Goal: Task Accomplishment & Management: Complete application form

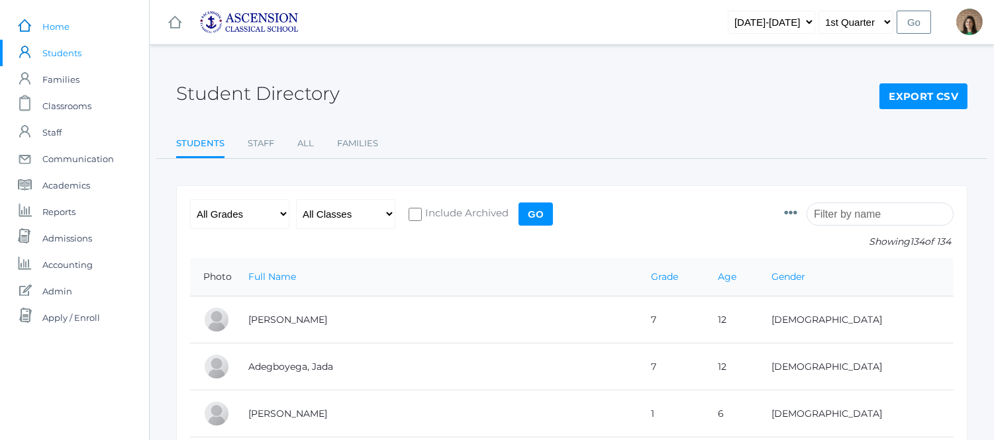
click at [50, 30] on span "Home" at bounding box center [55, 26] width 27 height 26
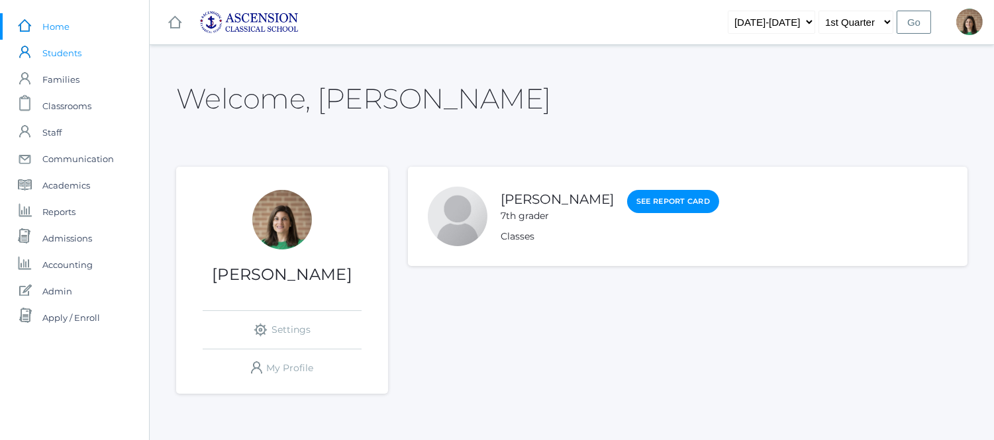
click at [63, 51] on span "Students" at bounding box center [61, 53] width 39 height 26
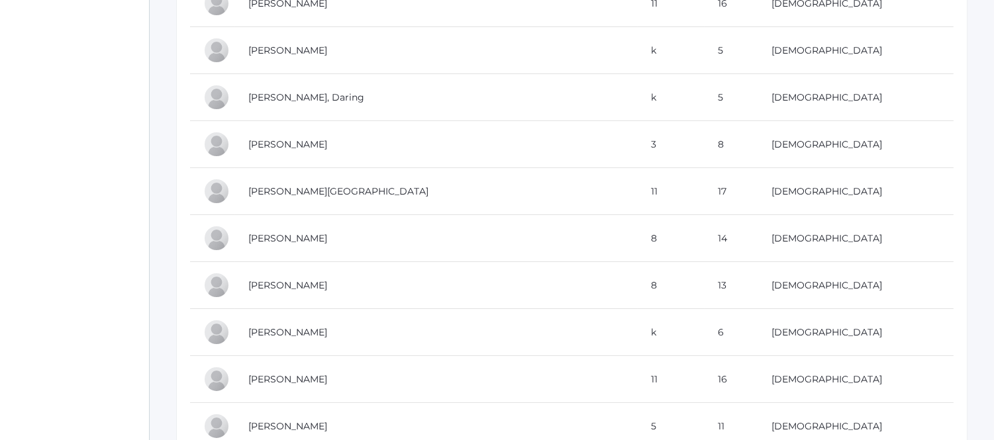
scroll to position [588, 0]
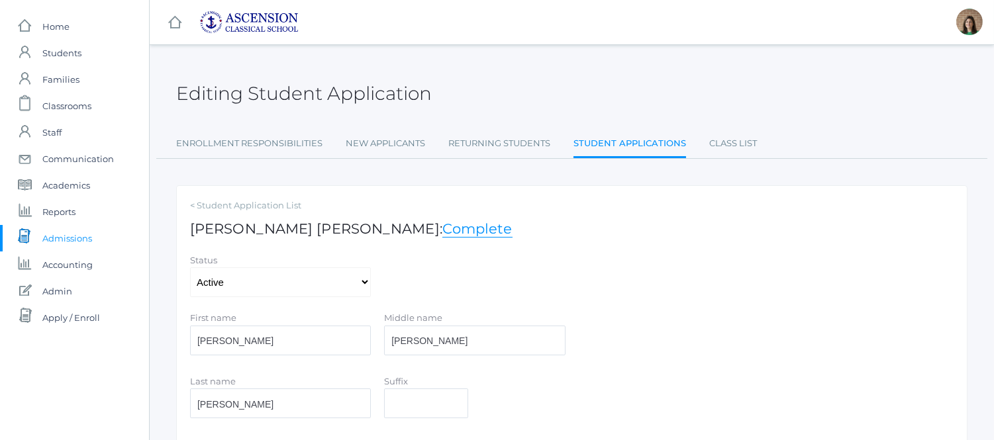
click at [56, 229] on span "Admissions" at bounding box center [67, 238] width 50 height 26
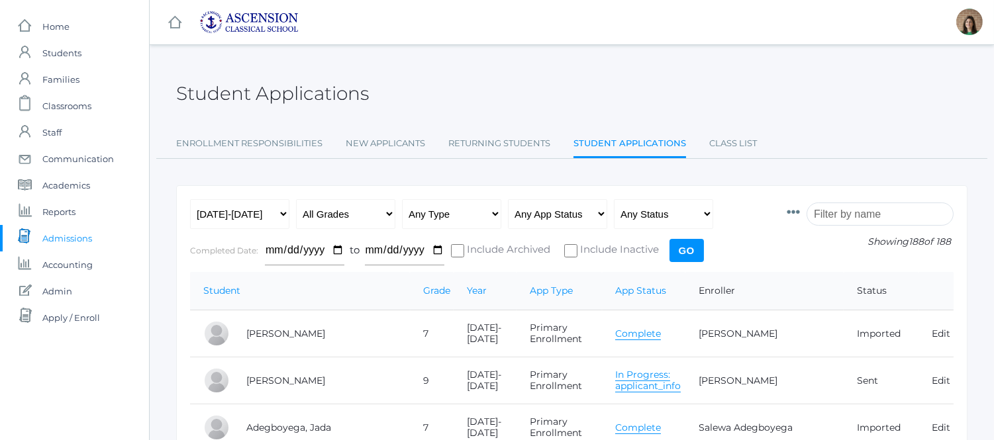
click at [652, 329] on link "Complete" at bounding box center [638, 334] width 46 height 13
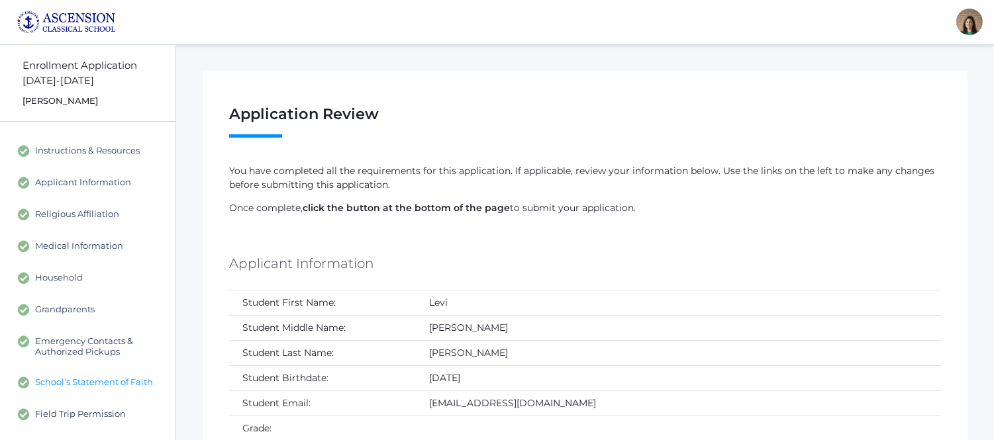
click at [126, 378] on span "School's Statement of Faith" at bounding box center [94, 383] width 118 height 12
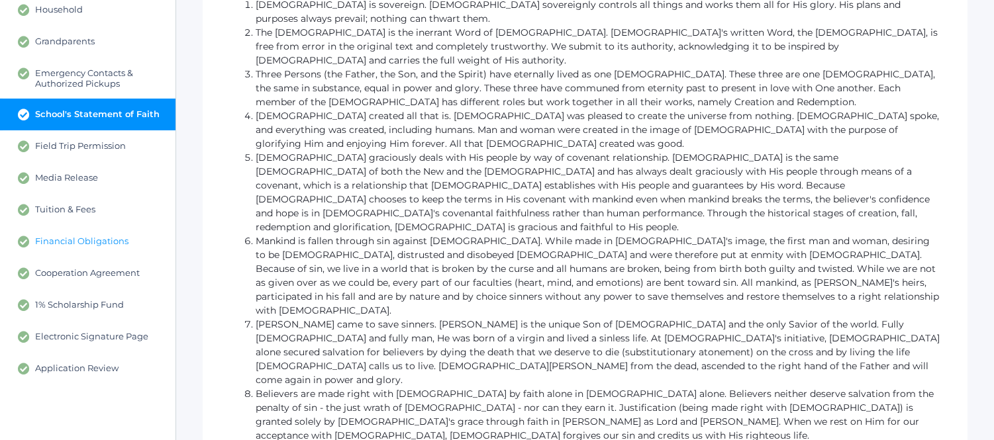
scroll to position [294, 0]
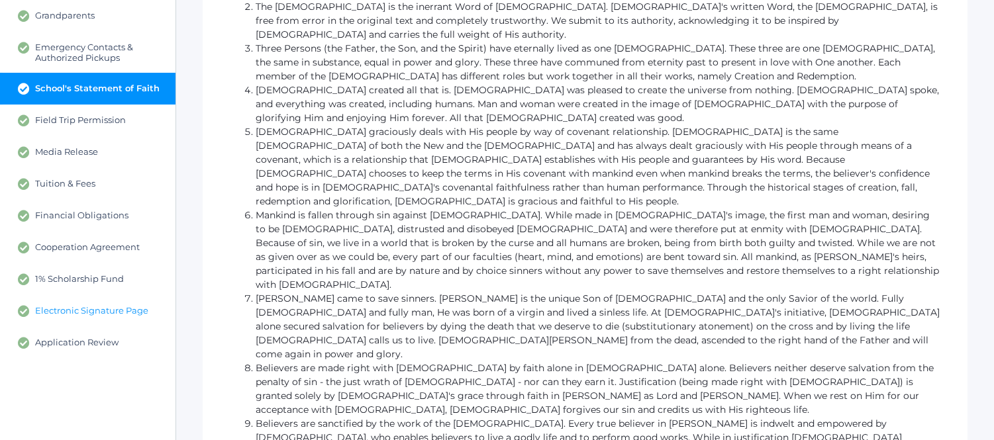
click at [82, 310] on span "Electronic Signature Page" at bounding box center [91, 311] width 113 height 12
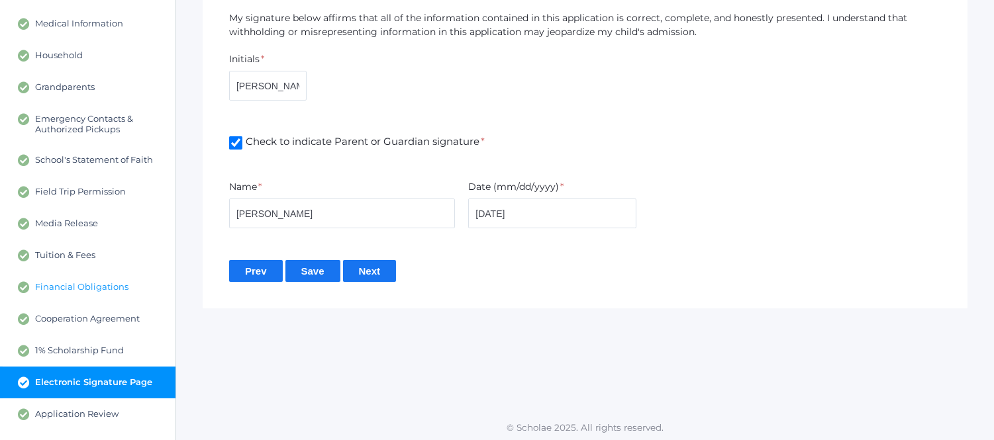
scroll to position [224, 0]
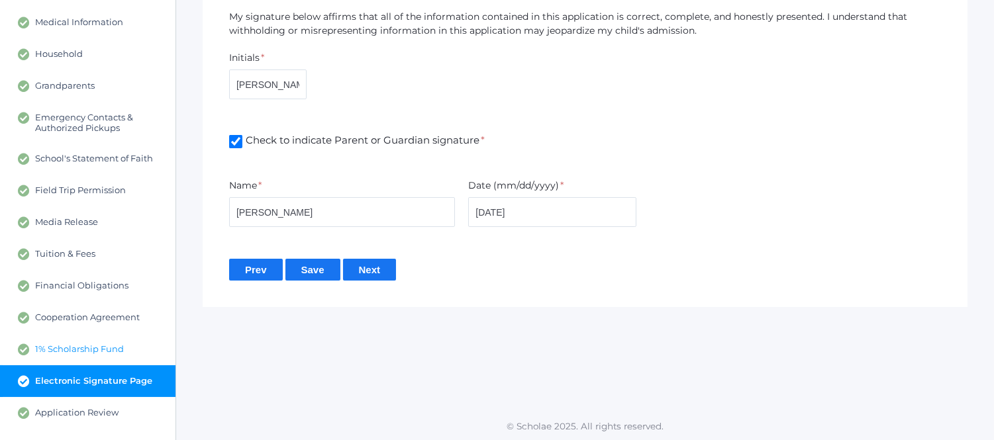
click at [87, 347] on span "1% Scholarship Fund" at bounding box center [79, 350] width 89 height 12
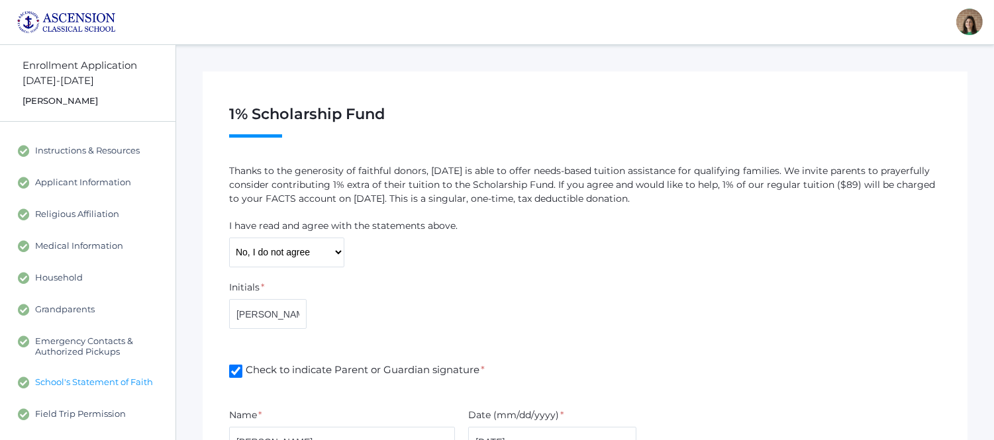
click at [95, 371] on link "School's Statement of Faith" at bounding box center [88, 383] width 176 height 32
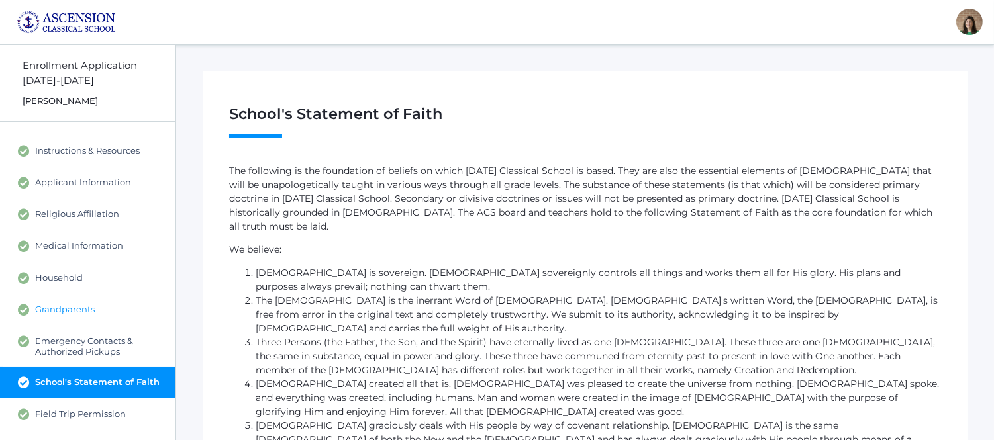
click at [86, 309] on span "Grandparents" at bounding box center [65, 310] width 60 height 12
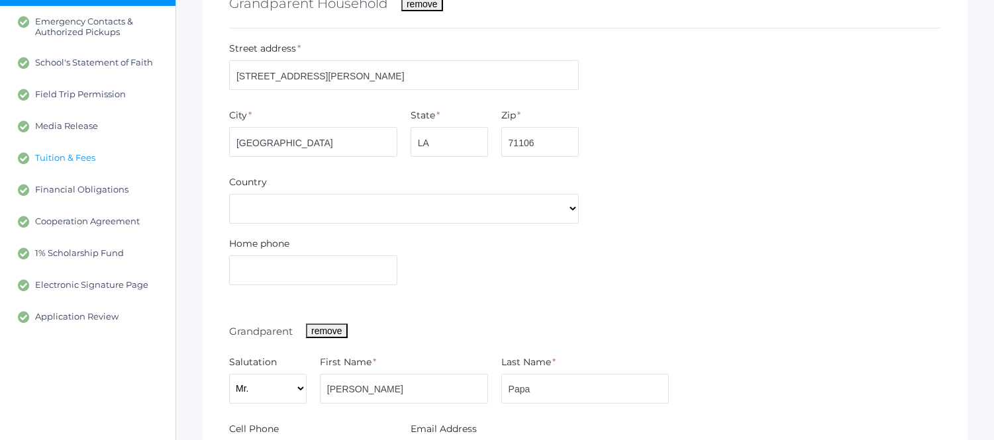
scroll to position [294, 0]
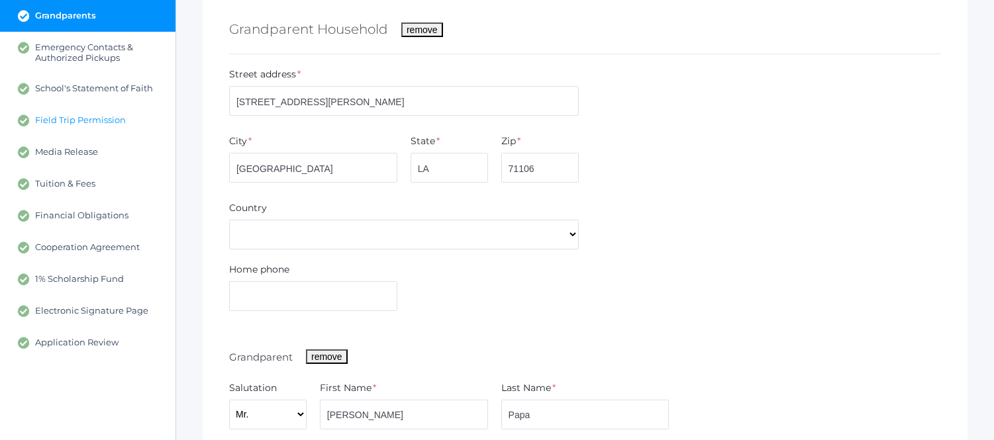
click at [87, 118] on span "Field Trip Permission" at bounding box center [80, 121] width 91 height 12
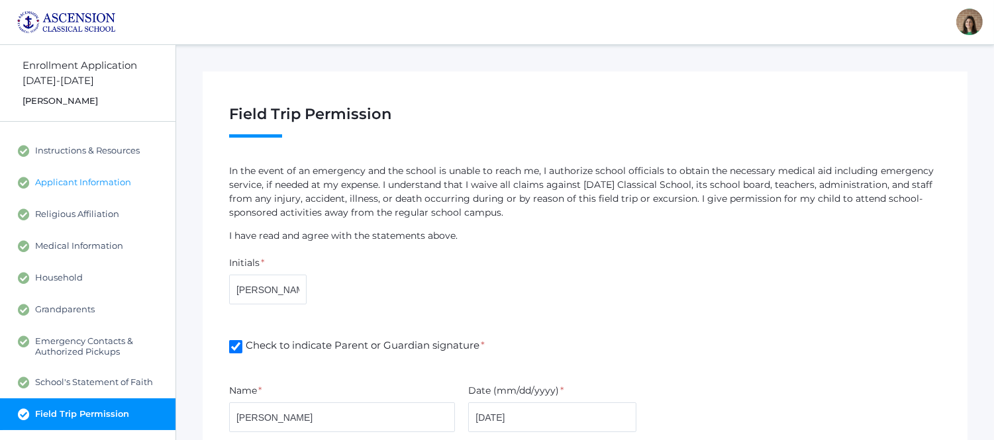
click at [94, 180] on span "Applicant Information" at bounding box center [83, 183] width 96 height 12
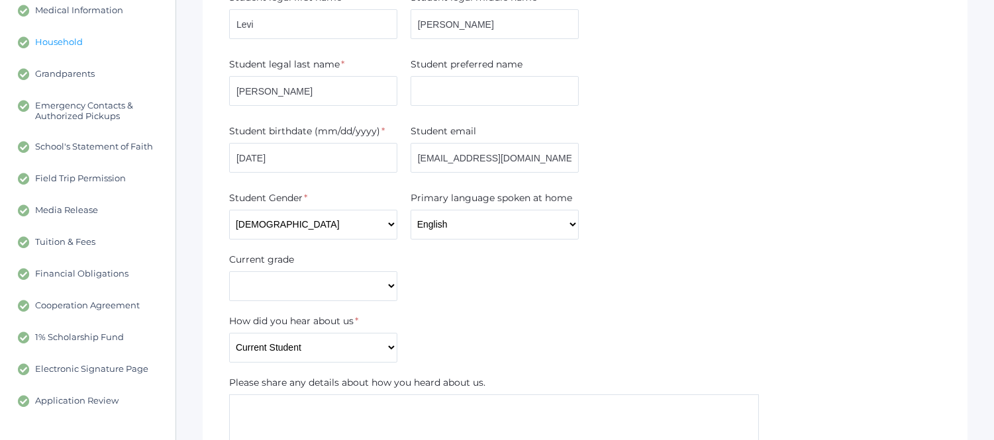
scroll to position [294, 0]
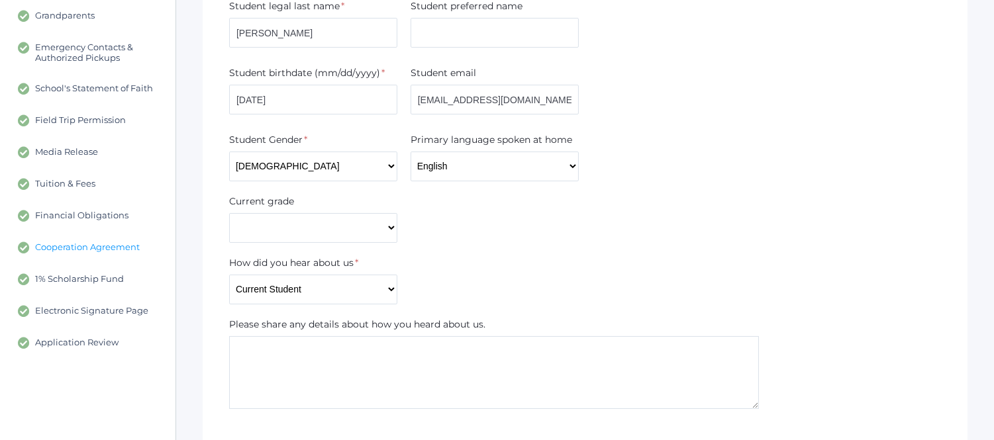
click at [96, 247] on span "Cooperation Agreement" at bounding box center [87, 248] width 105 height 12
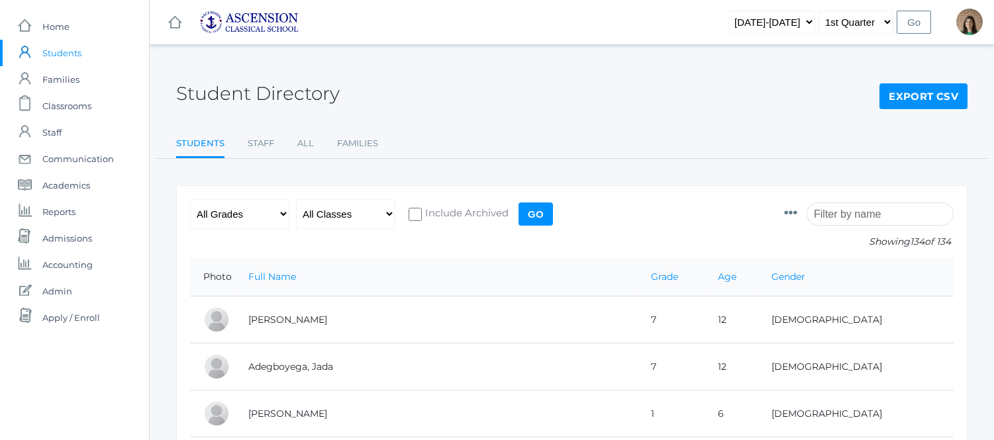
scroll to position [588, 0]
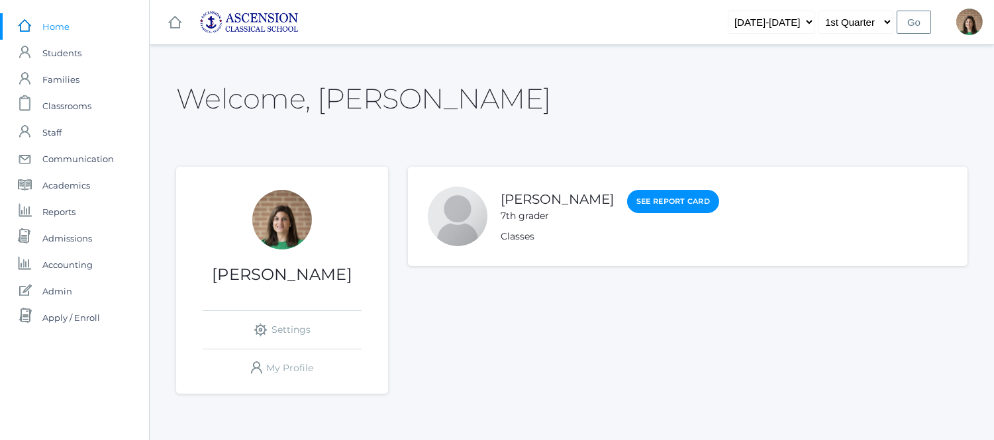
click at [50, 30] on span "Home" at bounding box center [55, 26] width 27 height 26
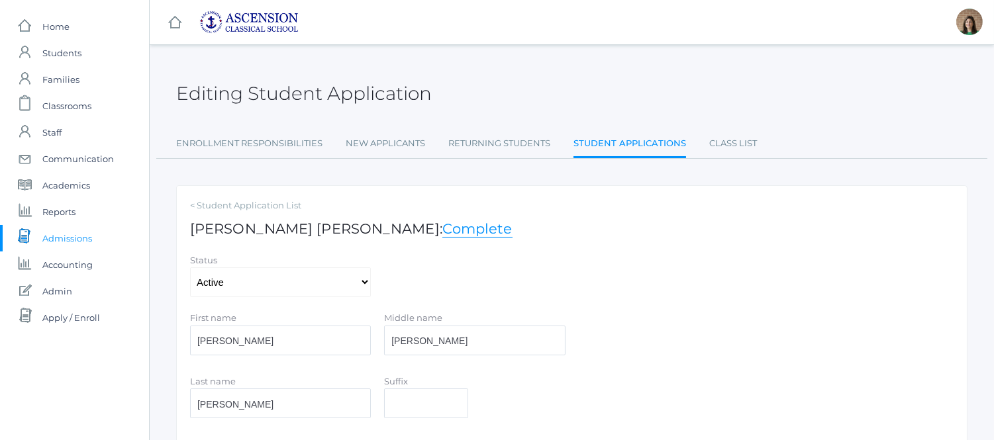
click at [63, 229] on span "Admissions" at bounding box center [67, 238] width 50 height 26
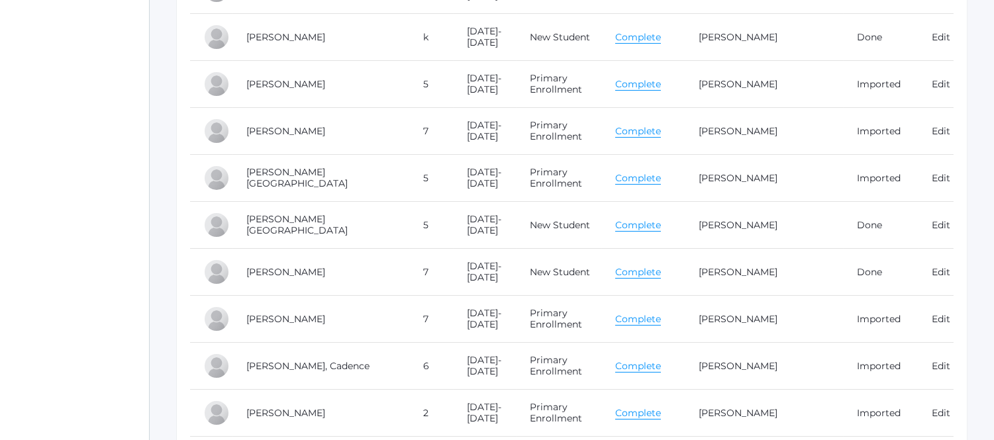
scroll to position [8537, 0]
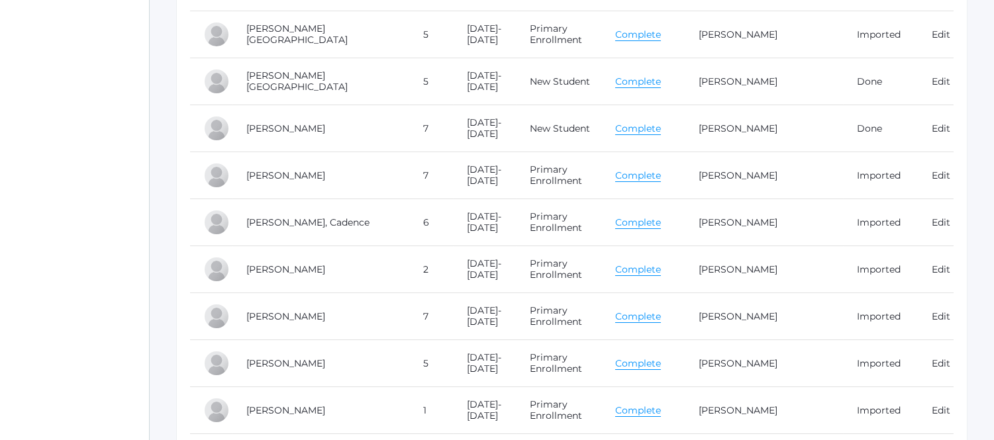
click at [650, 88] on link "Complete" at bounding box center [638, 82] width 46 height 13
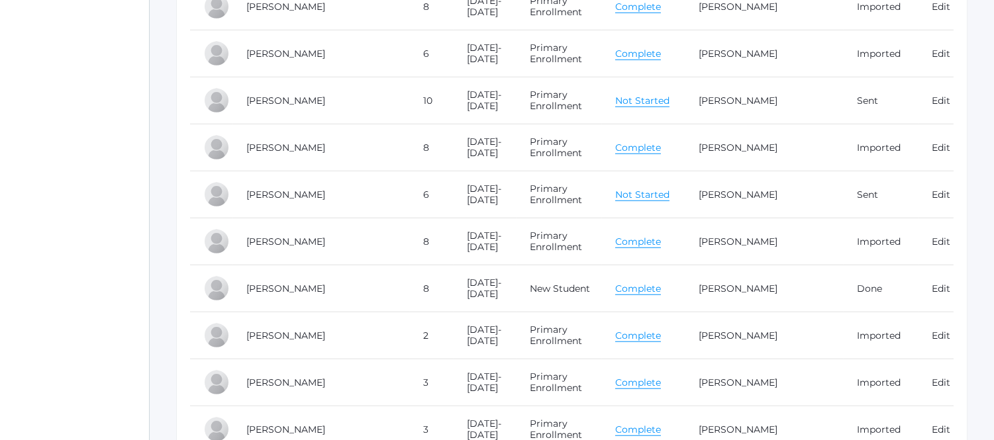
scroll to position [0, 0]
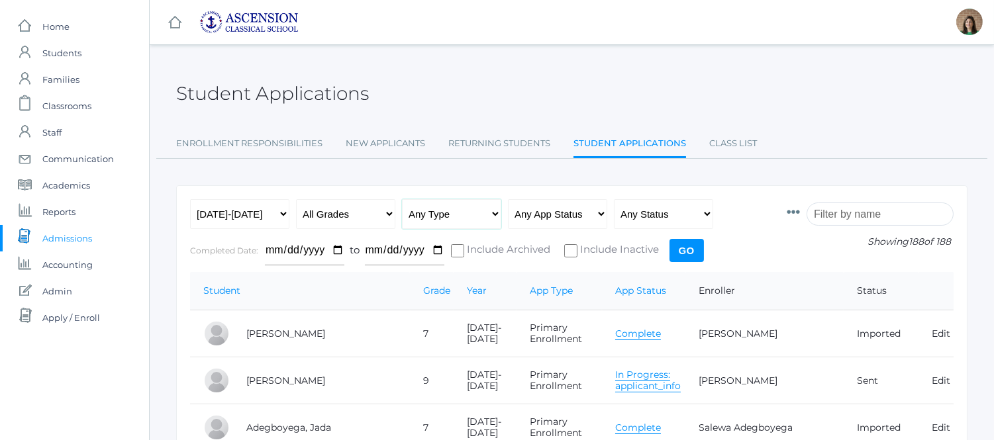
click at [493, 213] on select "Any Type New Student - Promoted - Not Promoted All Enrollment - Primary - Secon…" at bounding box center [451, 214] width 99 height 30
select select "primary_enrollment"
click at [402, 199] on select "Any Type New Student - Promoted - Not Promoted All Enrollment - Primary - Secon…" at bounding box center [451, 214] width 99 height 30
click at [580, 211] on select "Any App Status Not Started In Progress Complete" at bounding box center [557, 214] width 99 height 30
select select "complete"
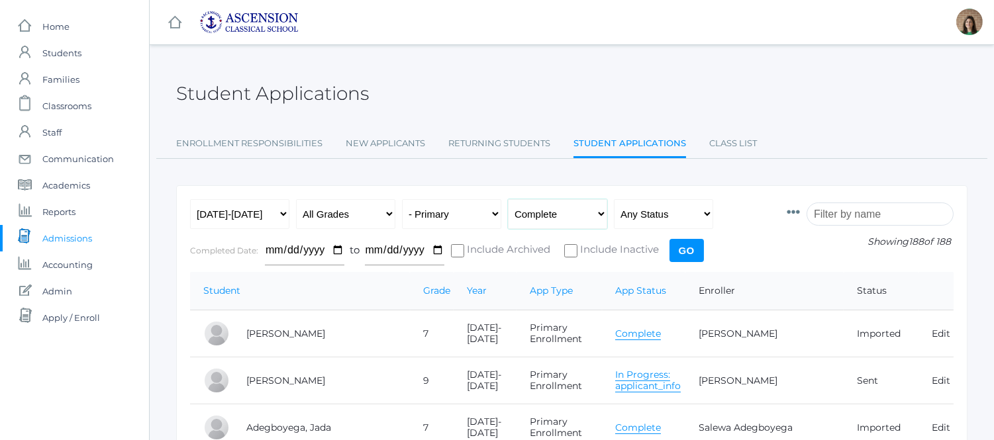
click at [508, 199] on select "Any App Status Not Started In Progress Complete" at bounding box center [557, 214] width 99 height 30
click at [273, 215] on select "Any Year [DATE]-[DATE] [DATE]-[DATE] [DATE]-[DATE] [DATE]-[DATE]" at bounding box center [239, 214] width 99 height 30
click at [366, 215] on select "All Grades Grammar - Kindergarten - 1st Grade - 2nd Grade - 3rd Grade - 4th Gra…" at bounding box center [345, 214] width 99 height 30
select select "5"
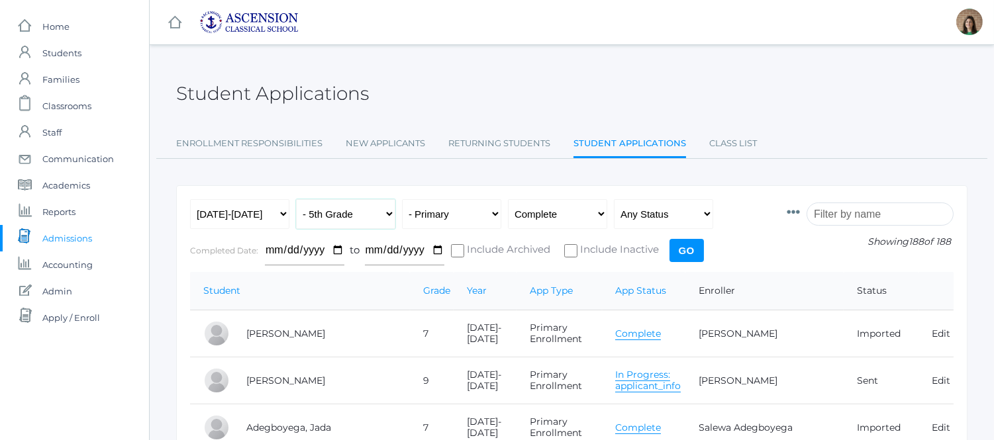
click at [296, 199] on select "All Grades Grammar - Kindergarten - 1st Grade - 2nd Grade - 3rd Grade - 4th Gra…" at bounding box center [345, 214] width 99 height 30
click at [692, 244] on input "Go" at bounding box center [687, 250] width 34 height 23
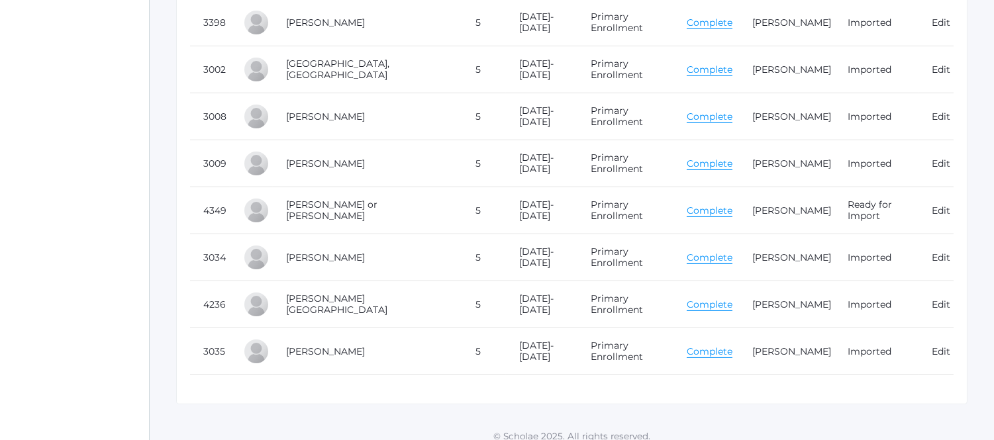
scroll to position [475, 0]
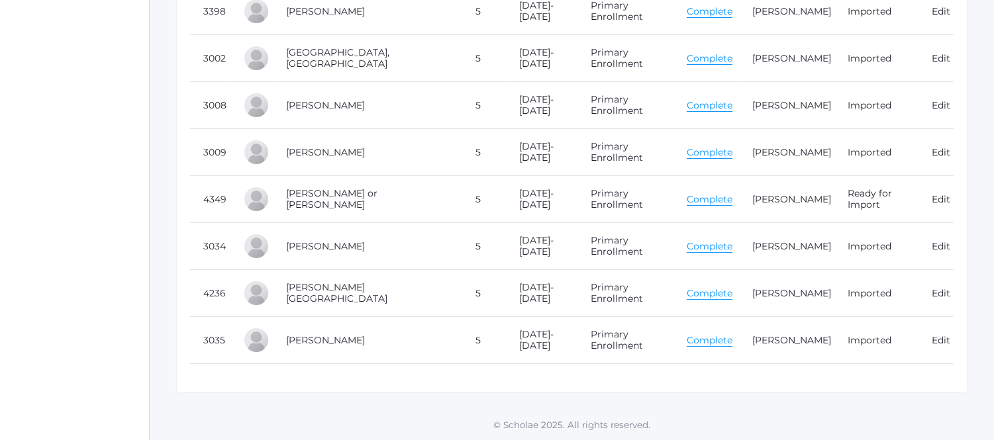
click at [687, 287] on link "Complete" at bounding box center [710, 293] width 46 height 13
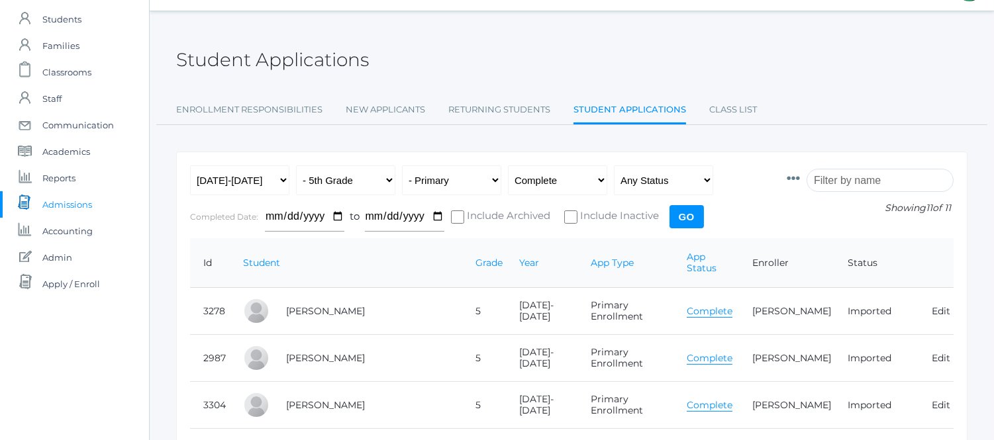
scroll to position [0, 0]
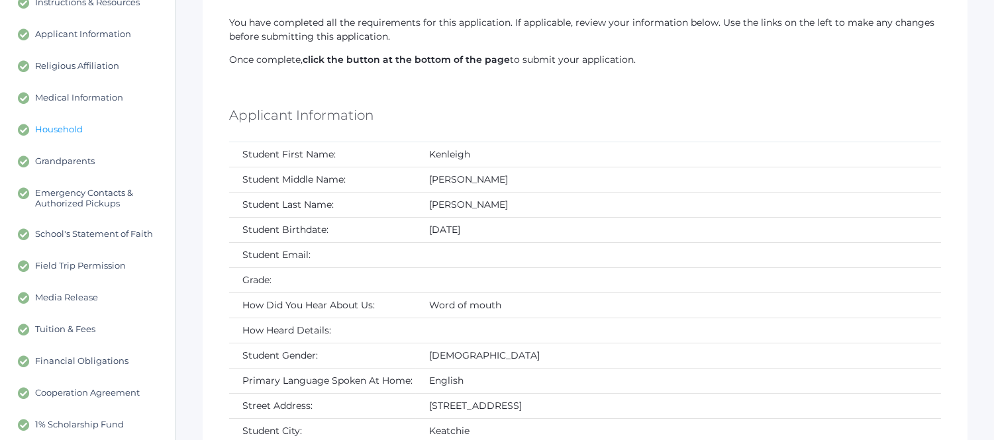
scroll to position [147, 0]
click at [113, 101] on span "Medical Information" at bounding box center [79, 99] width 88 height 12
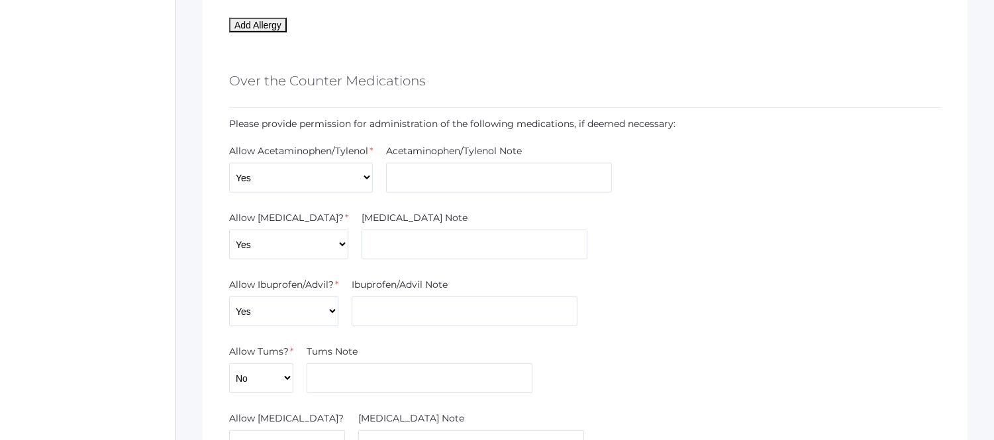
scroll to position [1398, 0]
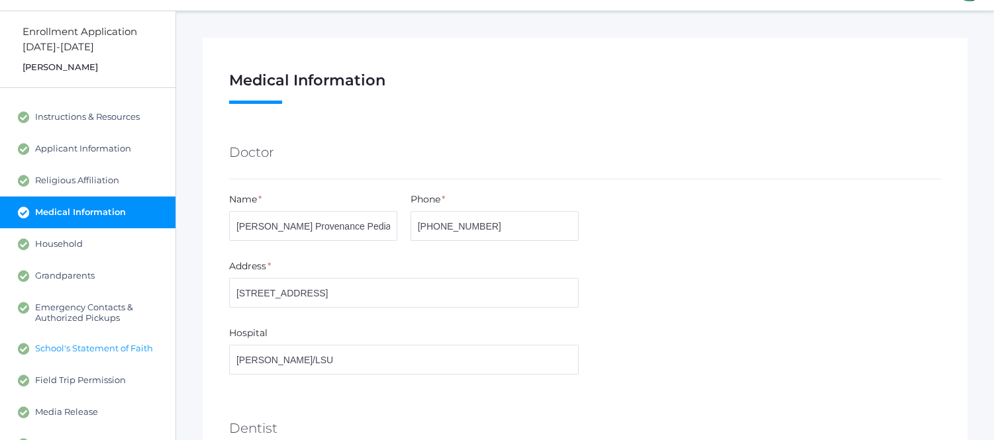
scroll to position [33, 0]
